Goal: Transaction & Acquisition: Book appointment/travel/reservation

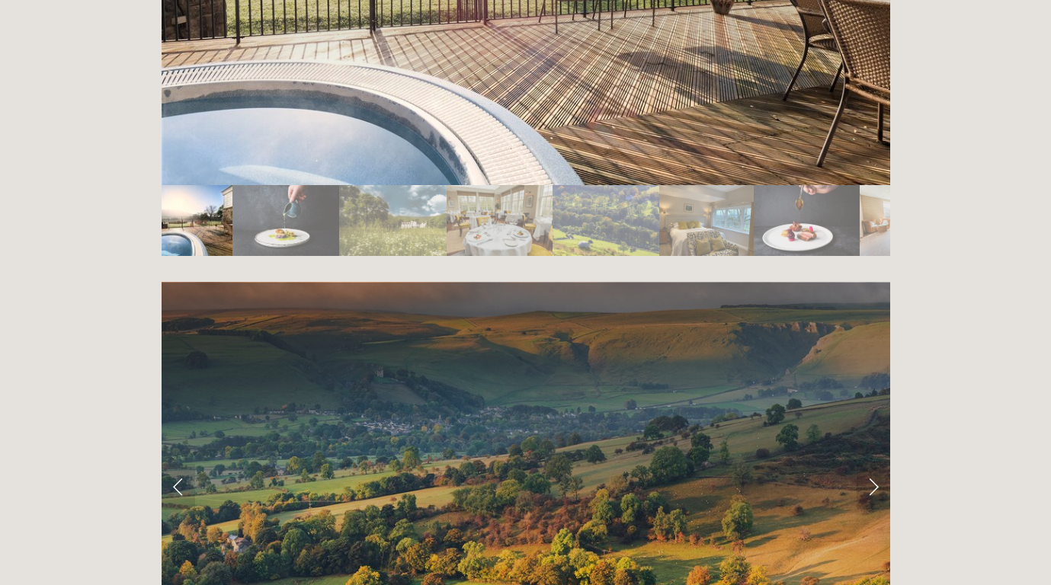
scroll to position [2846, 0]
click at [872, 465] on link "Next Slide" at bounding box center [874, 488] width 34 height 46
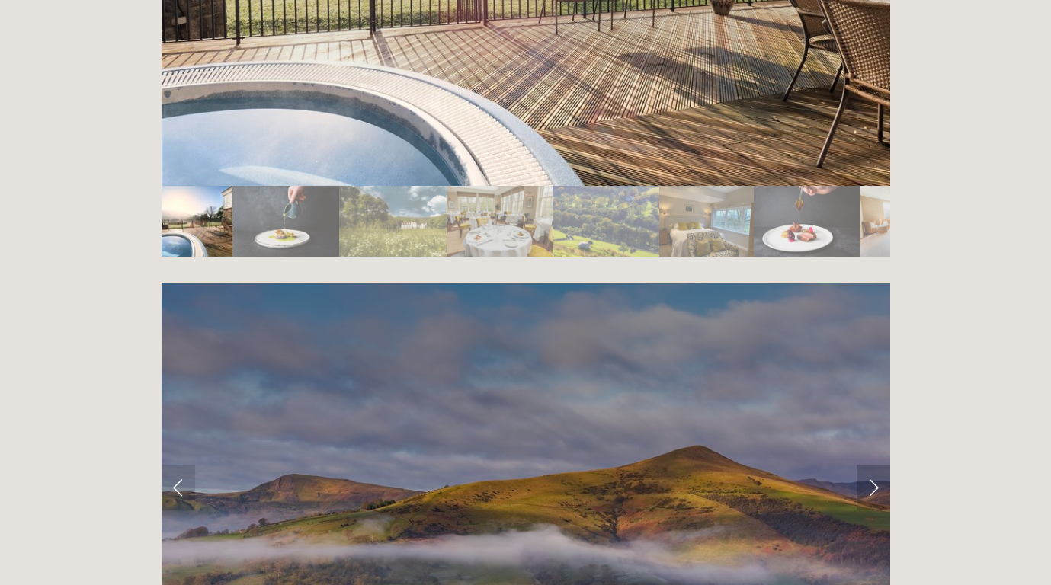
click at [872, 465] on link "Next Slide" at bounding box center [874, 488] width 34 height 46
click at [876, 465] on link "Next Slide" at bounding box center [874, 488] width 34 height 46
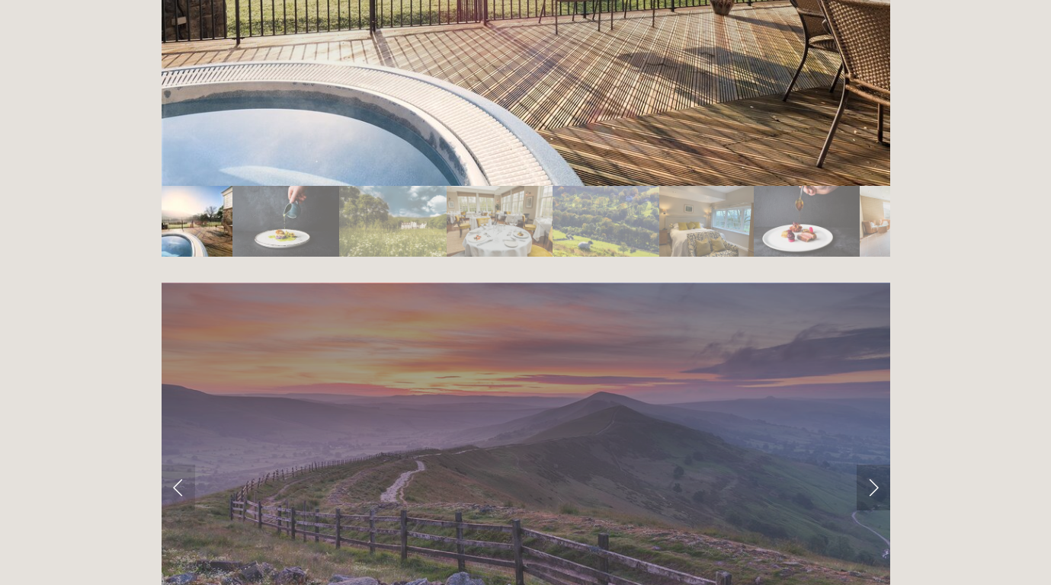
click at [876, 465] on link "Next Slide" at bounding box center [874, 488] width 34 height 46
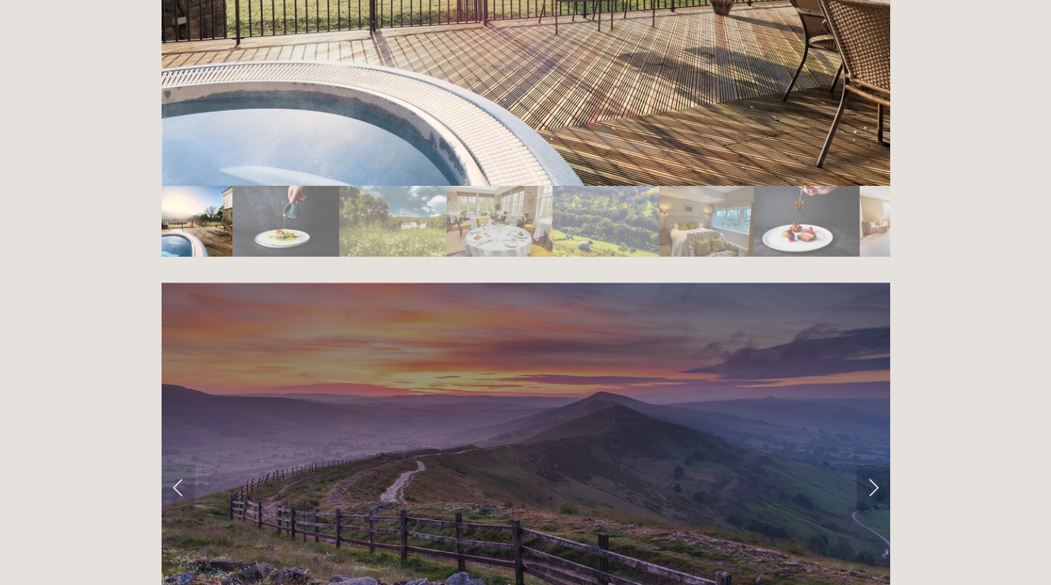
click at [876, 465] on link "Next Slide" at bounding box center [874, 488] width 34 height 46
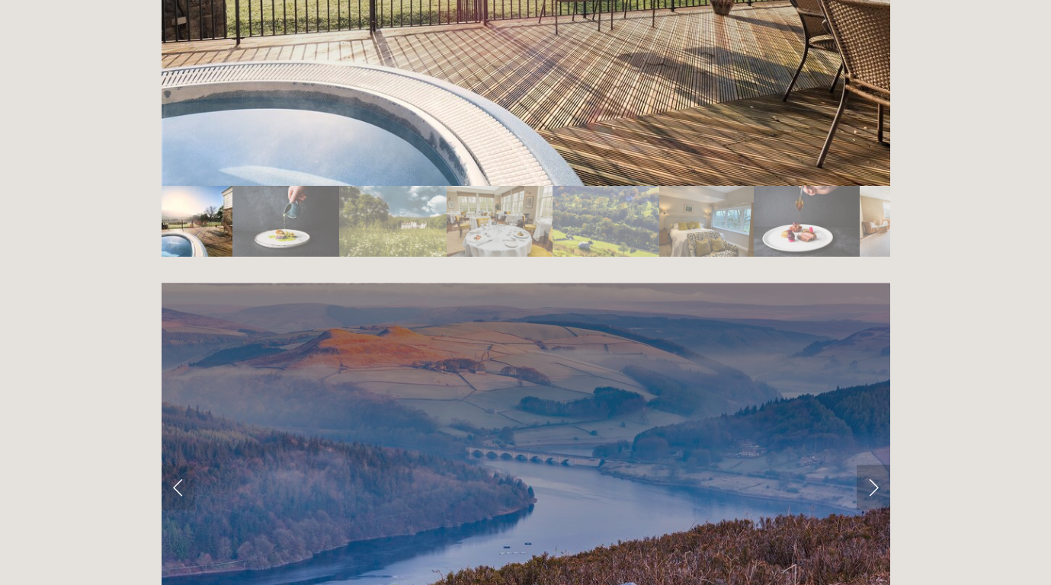
click at [875, 465] on link "Next Slide" at bounding box center [874, 488] width 34 height 46
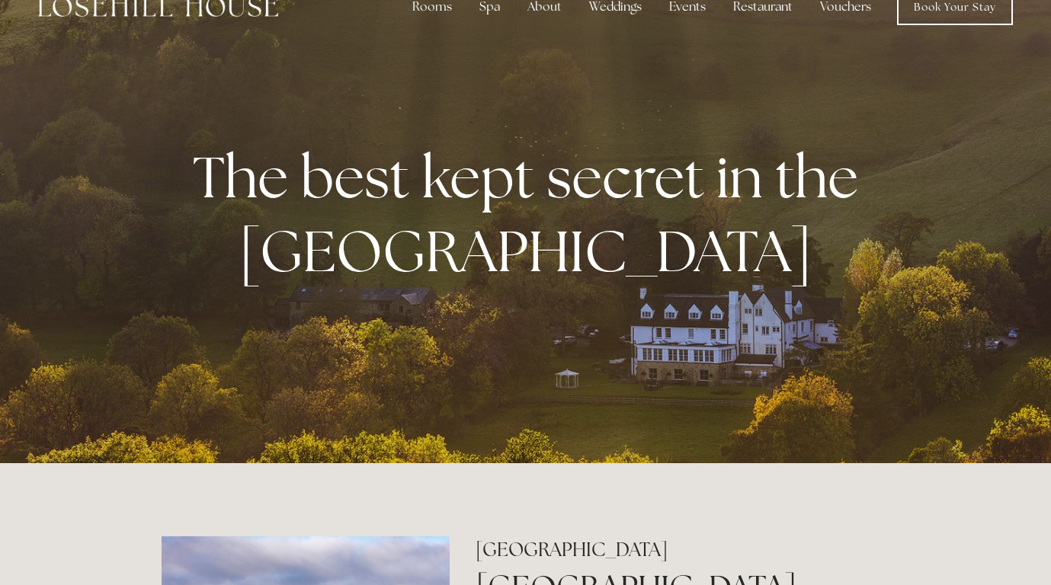
scroll to position [0, 0]
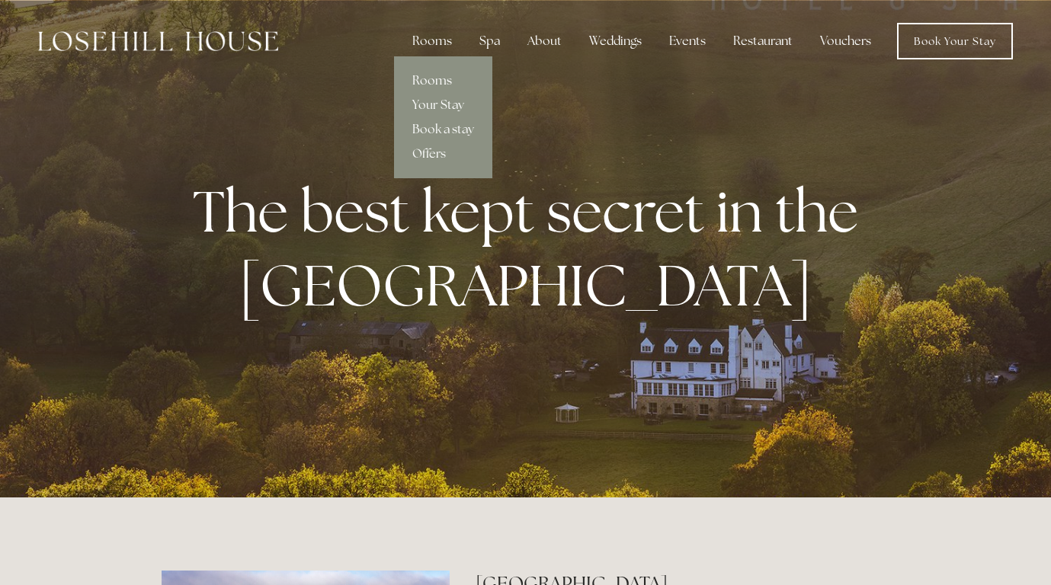
click at [440, 76] on link "Rooms" at bounding box center [443, 81] width 98 height 24
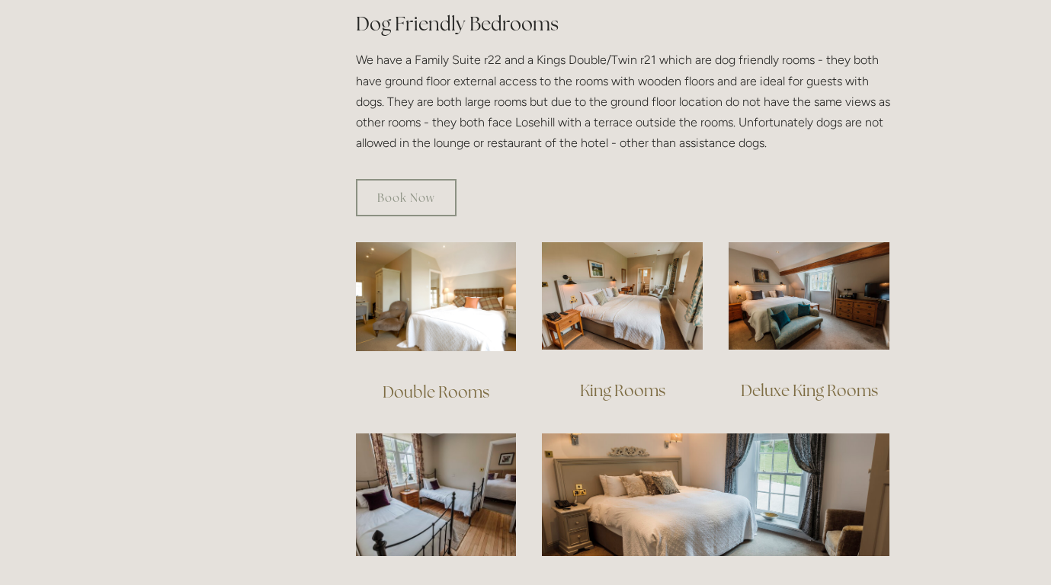
scroll to position [890, 0]
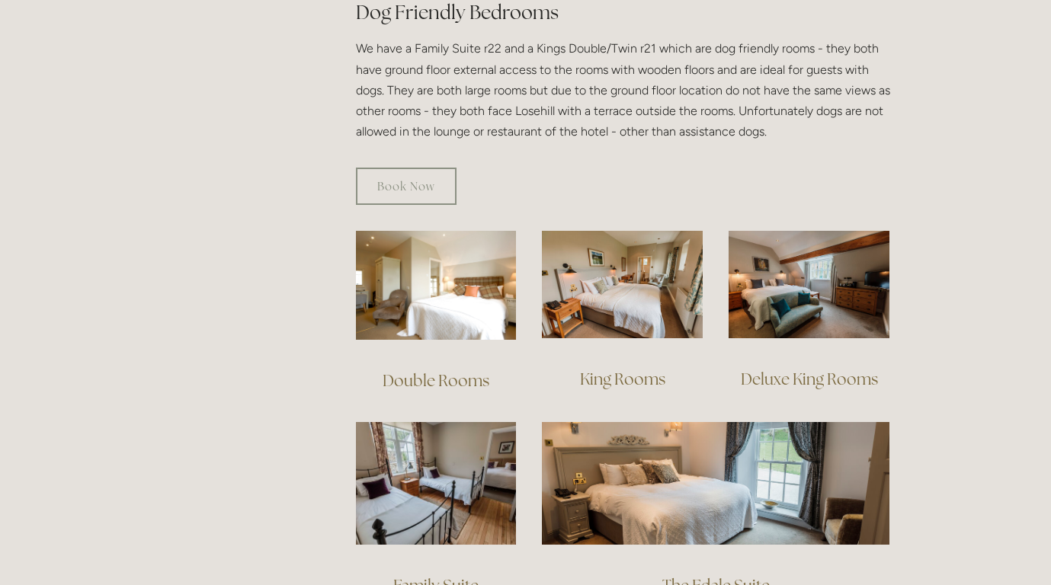
click at [644, 369] on link "King Rooms" at bounding box center [622, 379] width 85 height 21
